Goal: Complete application form

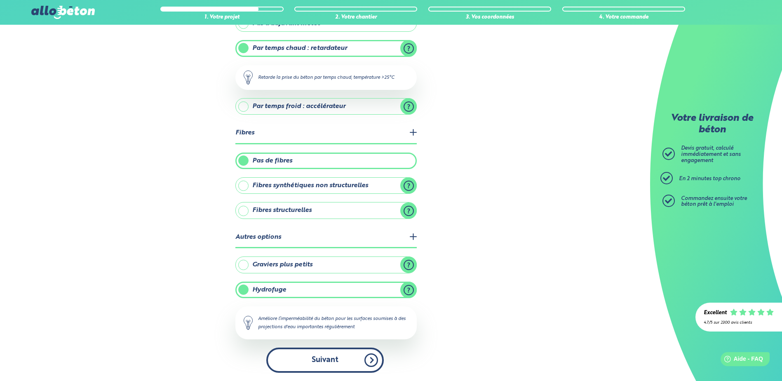
click at [332, 365] on button "Suivant" at bounding box center [325, 360] width 118 height 25
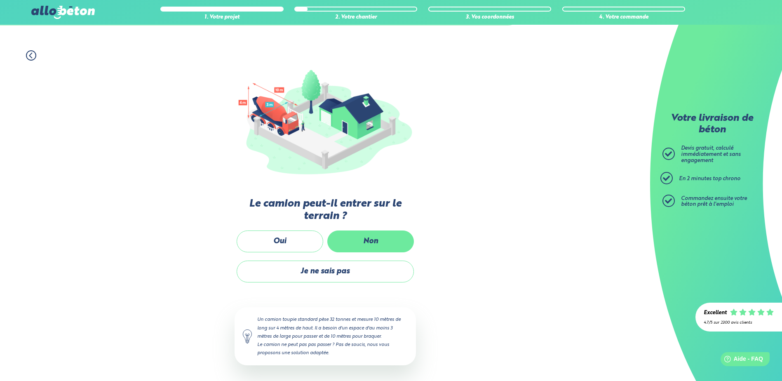
click at [379, 243] on label "Non" at bounding box center [370, 242] width 87 height 22
click at [0, 0] on input "Non" at bounding box center [0, 0] width 0 height 0
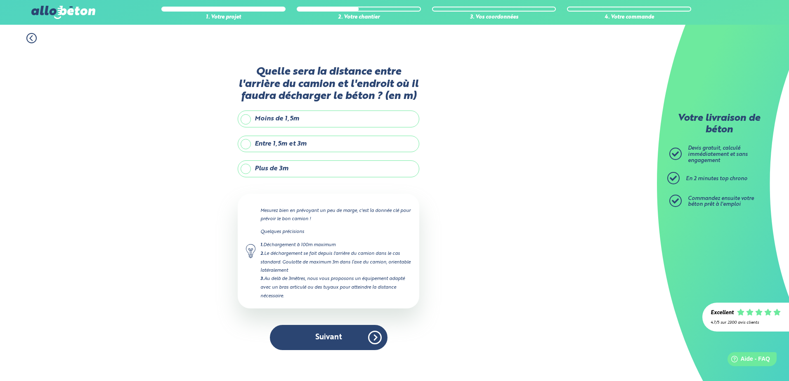
click at [243, 168] on label "Plus de 3m" at bounding box center [328, 168] width 181 height 16
click at [0, 0] on input "Plus de 3m" at bounding box center [0, 0] width 0 height 0
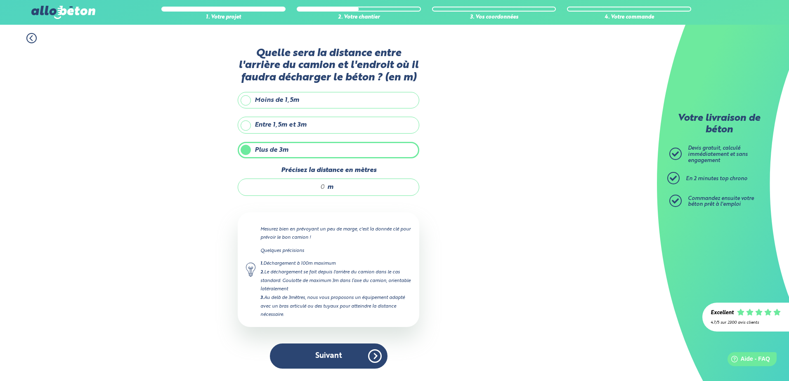
click at [312, 189] on input "Précisez la distance en mètres" at bounding box center [285, 187] width 79 height 8
type input "15"
click at [497, 223] on div "1. Votre projet 2. Votre chantier 3. Vos coordonnées 4. Votre commande Quelle s…" at bounding box center [328, 203] width 657 height 356
click at [335, 357] on button "Suivant" at bounding box center [329, 356] width 118 height 25
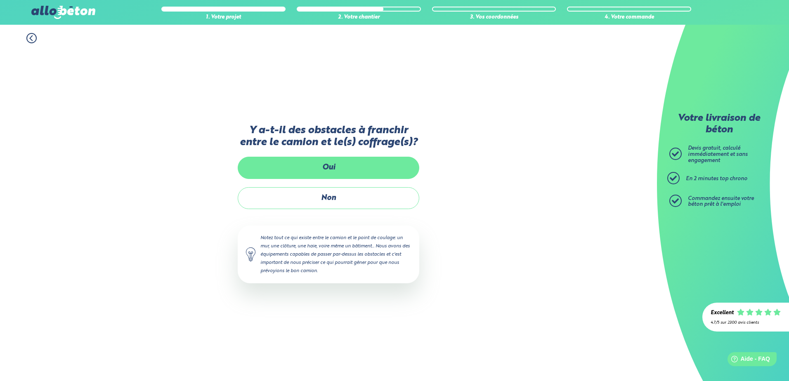
click at [328, 170] on label "Oui" at bounding box center [328, 168] width 181 height 22
click at [0, 0] on input "Oui" at bounding box center [0, 0] width 0 height 0
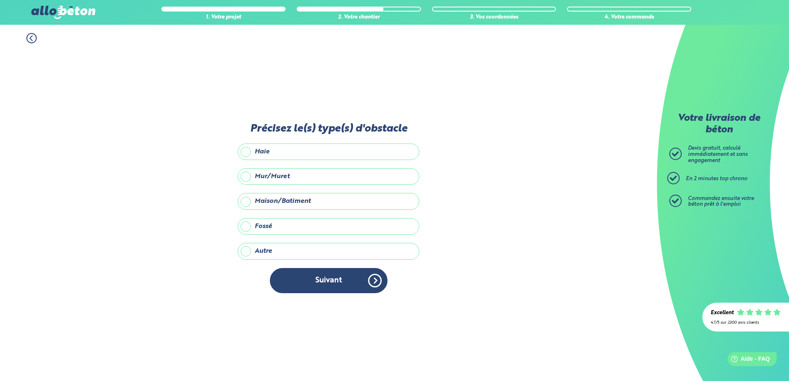
click at [247, 153] on label "Haie" at bounding box center [328, 152] width 181 height 16
click at [0, 0] on input "Haie" at bounding box center [0, 0] width 0 height 0
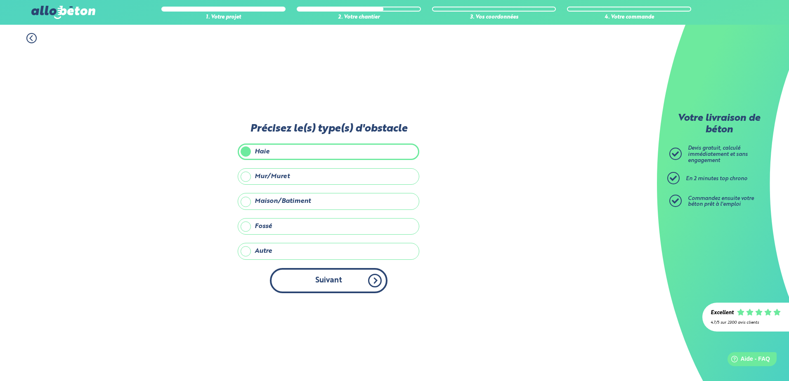
click at [367, 284] on button "Suivant" at bounding box center [329, 280] width 118 height 25
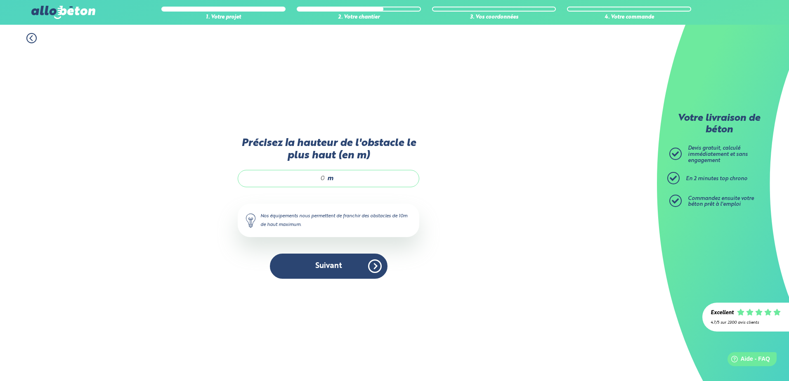
click at [318, 179] on input "Précisez la hauteur de l'obstacle le plus haut (en m)" at bounding box center [285, 178] width 79 height 8
type input "3"
click at [337, 267] on button "Suivant" at bounding box center [329, 266] width 118 height 25
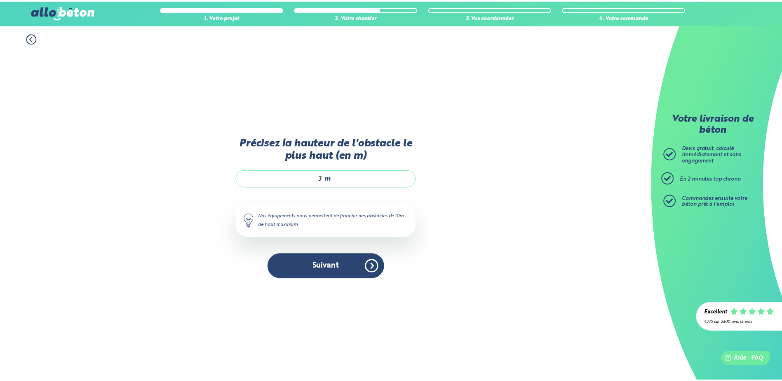
scroll to position [1, 0]
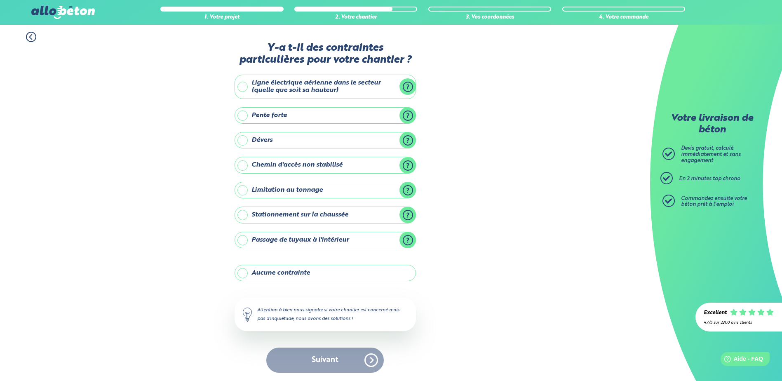
click at [245, 117] on label "Pente forte" at bounding box center [325, 115] width 181 height 16
click at [0, 0] on input "Pente forte" at bounding box center [0, 0] width 0 height 0
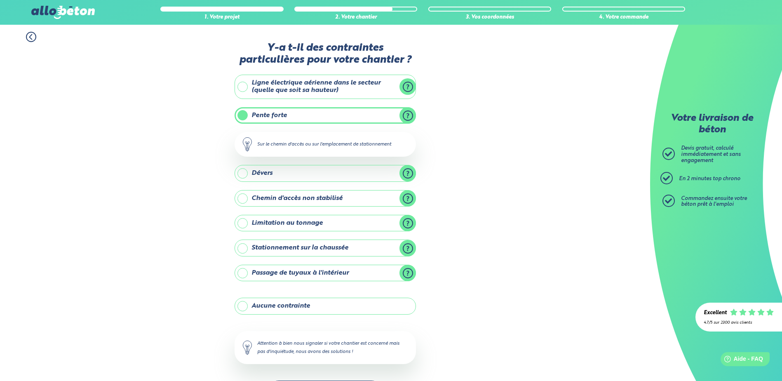
click at [241, 86] on label "Ligne électrique aérienne dans le secteur (quelle que soit sa hauteur)" at bounding box center [325, 87] width 181 height 24
click at [0, 0] on input "Ligne électrique aérienne dans le secteur (quelle que soit sa hauteur)" at bounding box center [0, 0] width 0 height 0
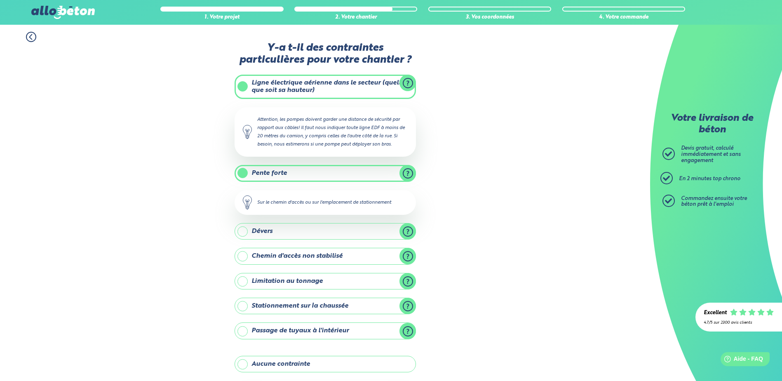
click at [244, 255] on label "Chemin d'accès non stabilisé" at bounding box center [325, 256] width 181 height 16
click at [0, 0] on input "Chemin d'accès non stabilisé" at bounding box center [0, 0] width 0 height 0
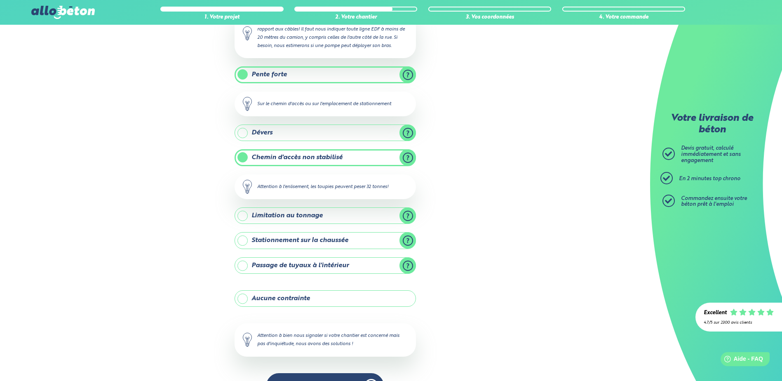
scroll to position [125, 0]
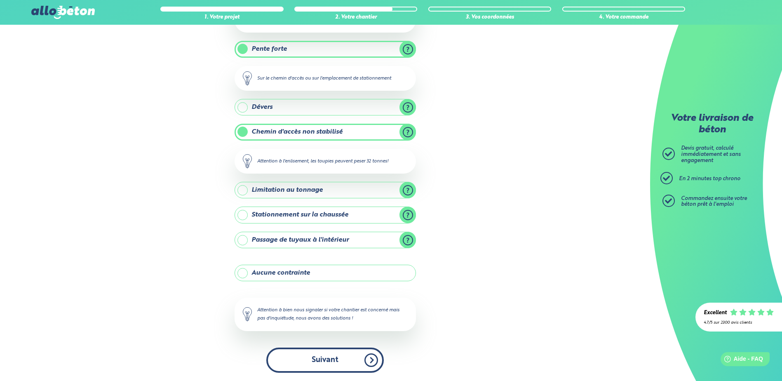
click at [334, 362] on button "Suivant" at bounding box center [325, 360] width 118 height 25
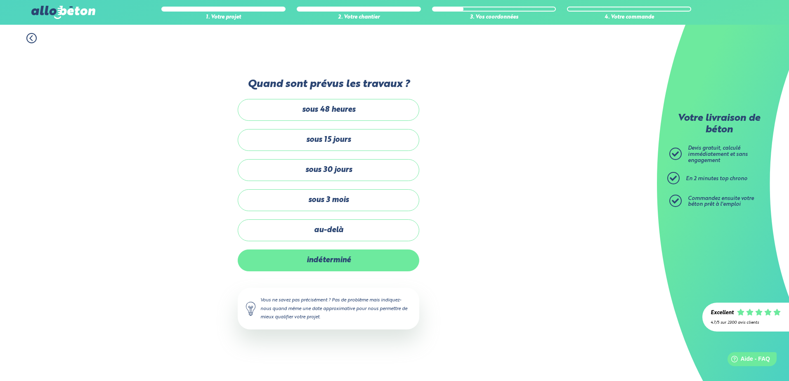
click at [350, 260] on label "indéterminé" at bounding box center [328, 261] width 181 height 22
click at [0, 0] on input "indéterminé" at bounding box center [0, 0] width 0 height 0
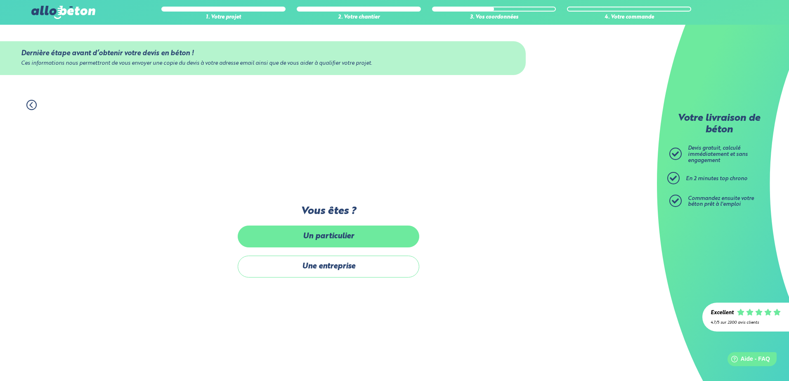
click at [343, 240] on label "Un particulier" at bounding box center [328, 237] width 181 height 22
click at [0, 0] on input "Un particulier" at bounding box center [0, 0] width 0 height 0
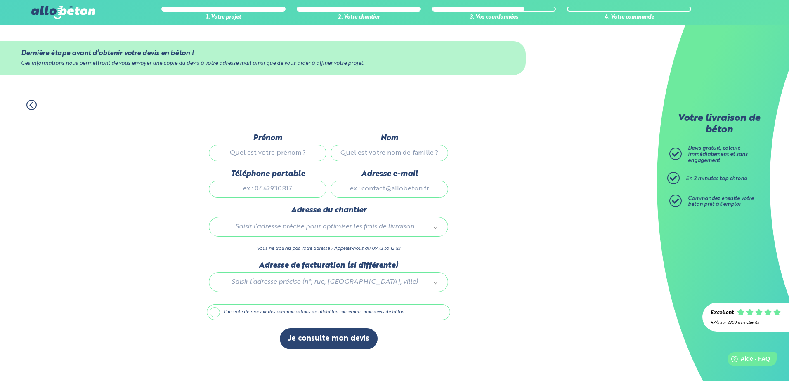
click at [297, 148] on input "Prénom" at bounding box center [268, 153] width 118 height 16
type input "[PERSON_NAME]"
type input "UGUEN"
type input "0676661134"
type input "[PERSON_NAME][EMAIL_ADDRESS][DOMAIN_NAME]"
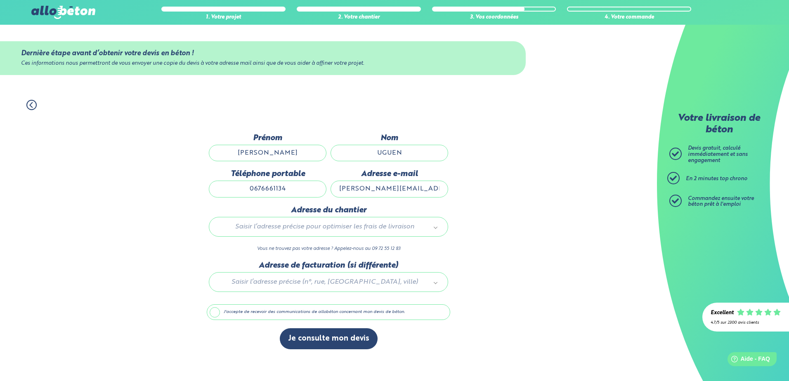
type input "19 rue de Kergoniam"
drag, startPoint x: 286, startPoint y: 188, endPoint x: 257, endPoint y: 190, distance: 28.9
click at [257, 190] on input "0676661134" at bounding box center [268, 189] width 118 height 16
type input "0602030405"
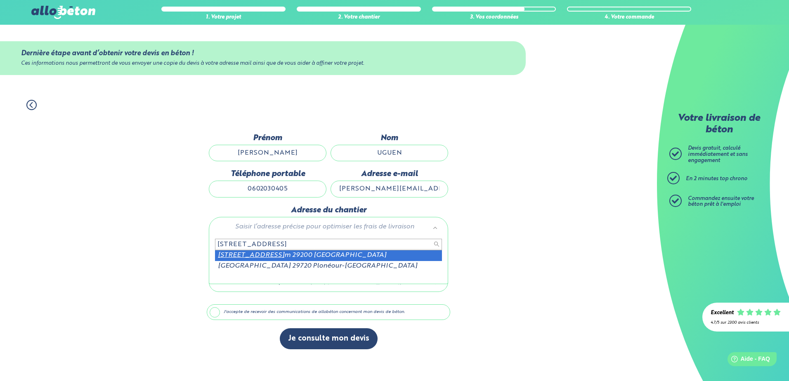
type input "19 rue de kergonia"
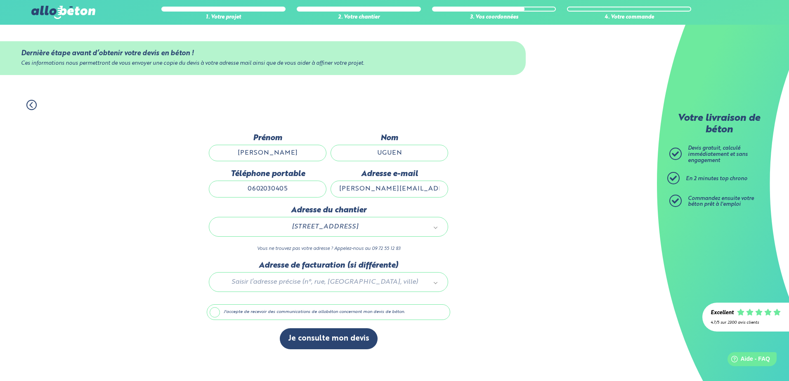
click at [213, 313] on label "J'accepte de recevoir des communications de allobéton concernant mon devis de b…" at bounding box center [328, 312] width 243 height 16
click at [0, 0] on input "J'accepte de recevoir des communications de allobéton concernant mon devis de b…" at bounding box center [0, 0] width 0 height 0
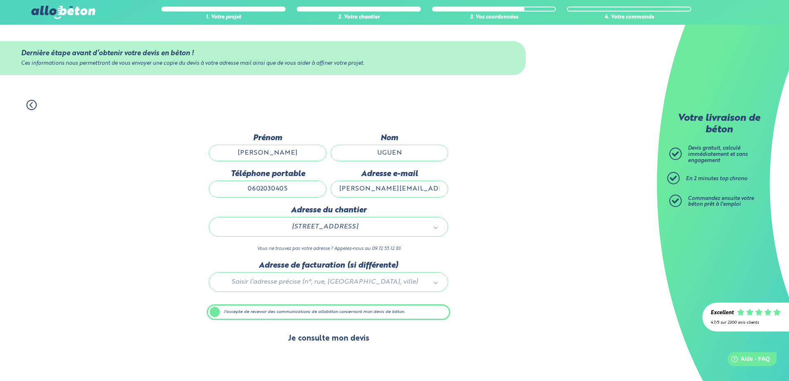
click at [338, 341] on button "Je consulte mon devis" at bounding box center [329, 338] width 98 height 21
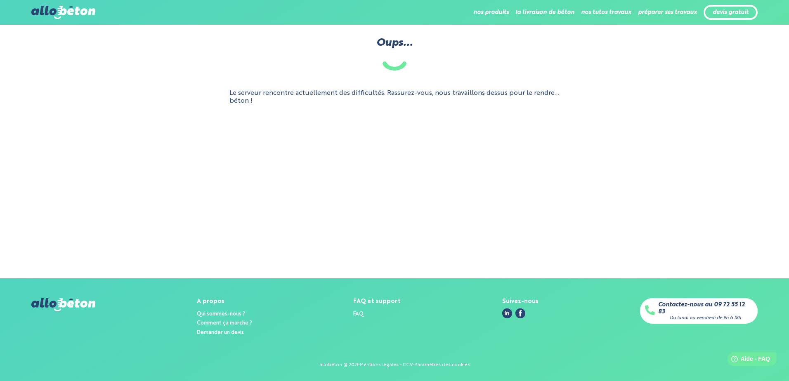
click at [437, 97] on p "Le serveur rencontre actuellement des difficultés. Rassurez-vous, nous travaill…" at bounding box center [394, 97] width 330 height 15
